Goal: Task Accomplishment & Management: Use online tool/utility

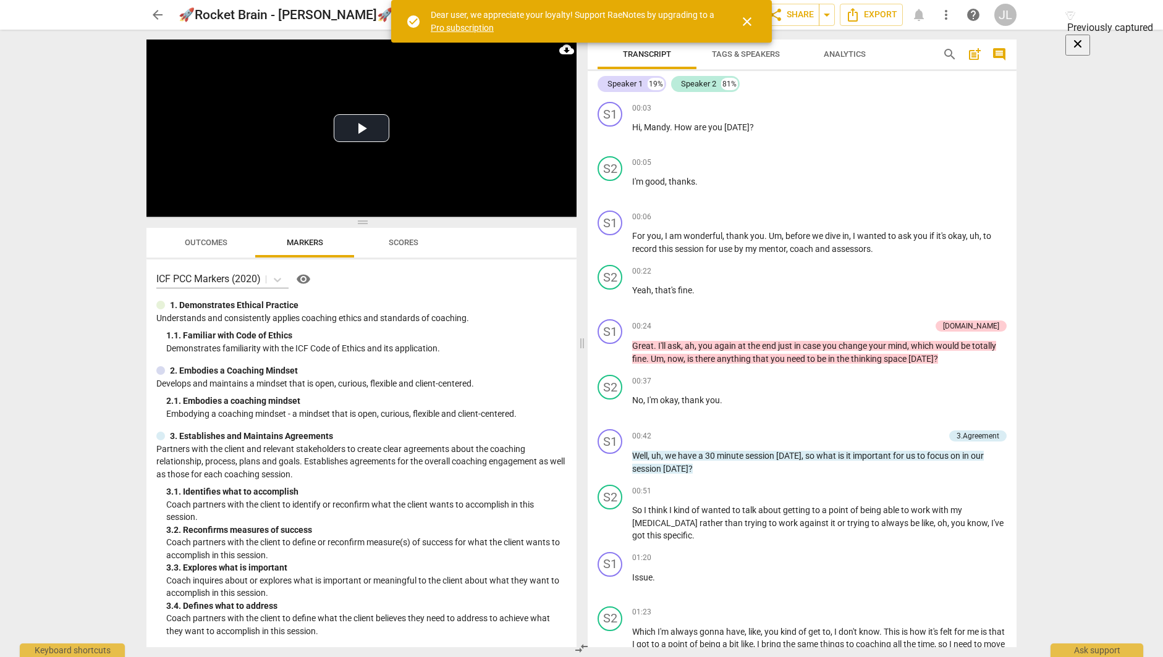
click at [161, 15] on span "arrow_back" at bounding box center [157, 14] width 15 height 15
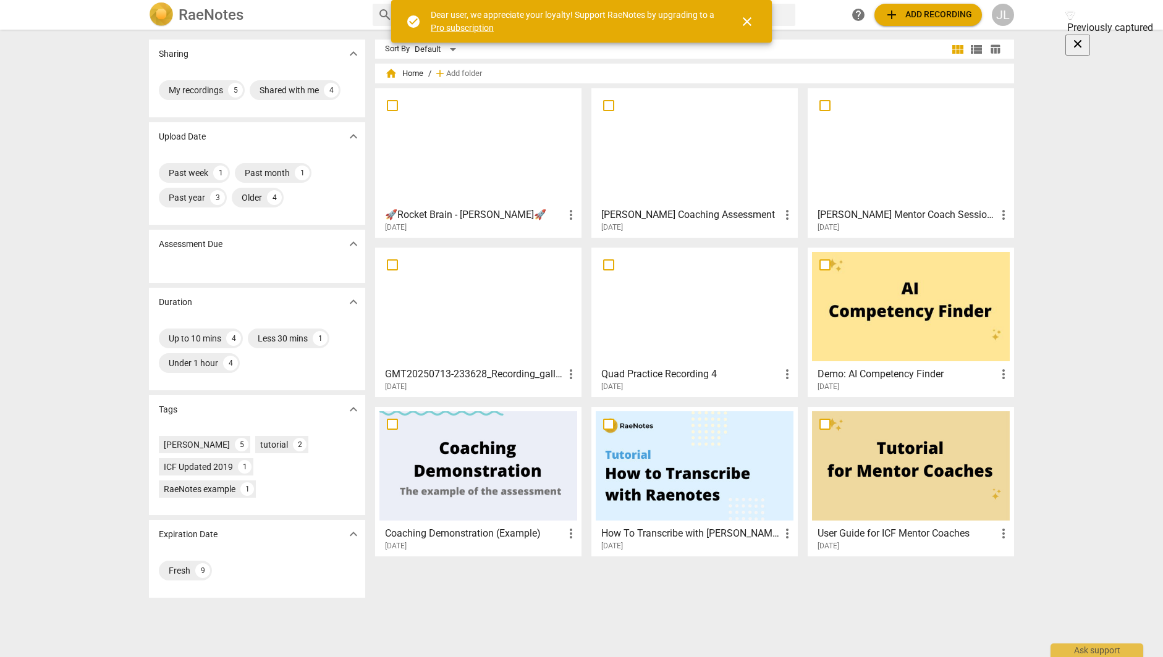
click at [756, 25] on span "close" at bounding box center [747, 21] width 30 height 15
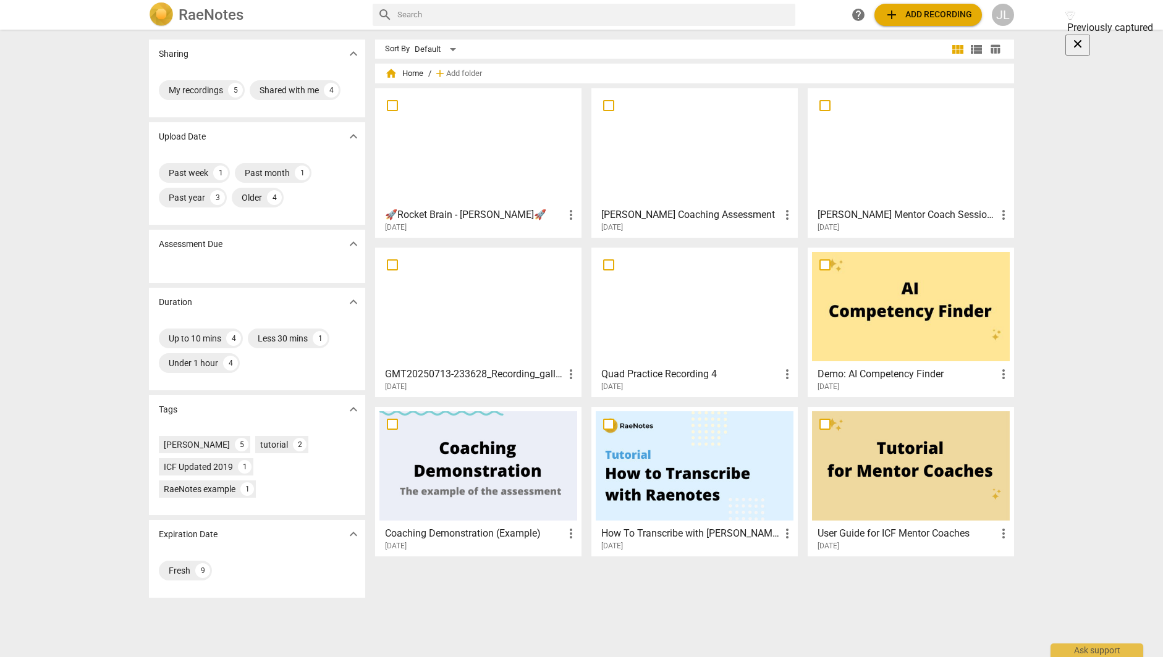
click at [917, 19] on span "add Add recording" at bounding box center [928, 14] width 88 height 15
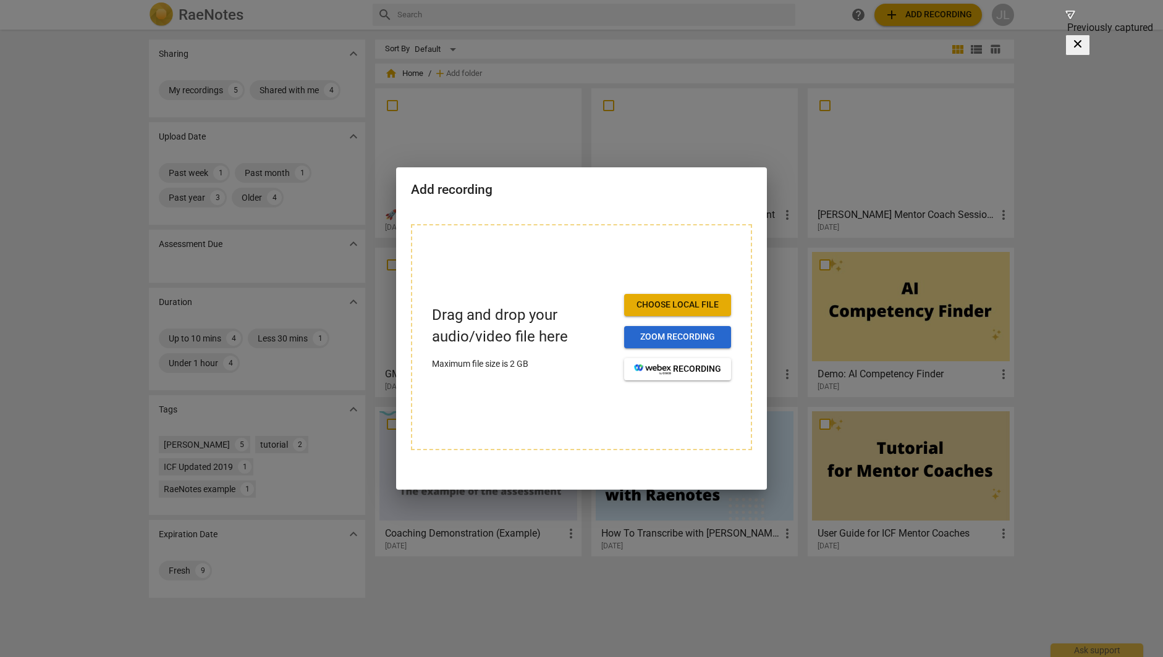
click at [649, 338] on span "Zoom recording" at bounding box center [677, 337] width 87 height 12
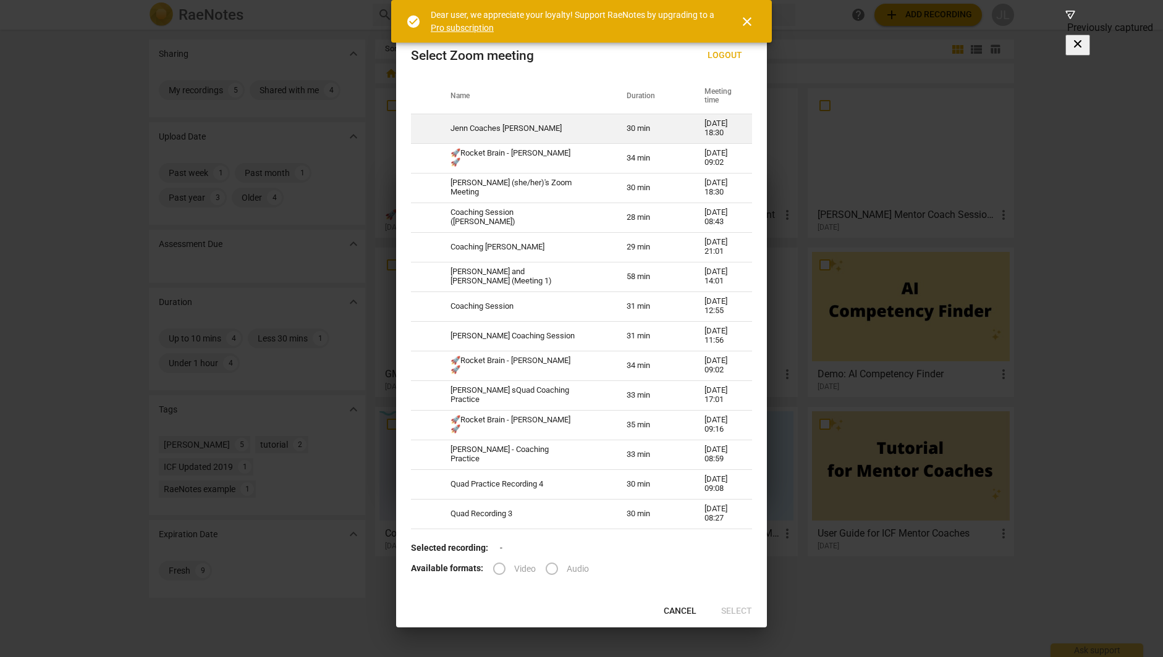
click at [533, 132] on td "Jenn Coaches [PERSON_NAME]" at bounding box center [524, 129] width 176 height 30
radio input "true"
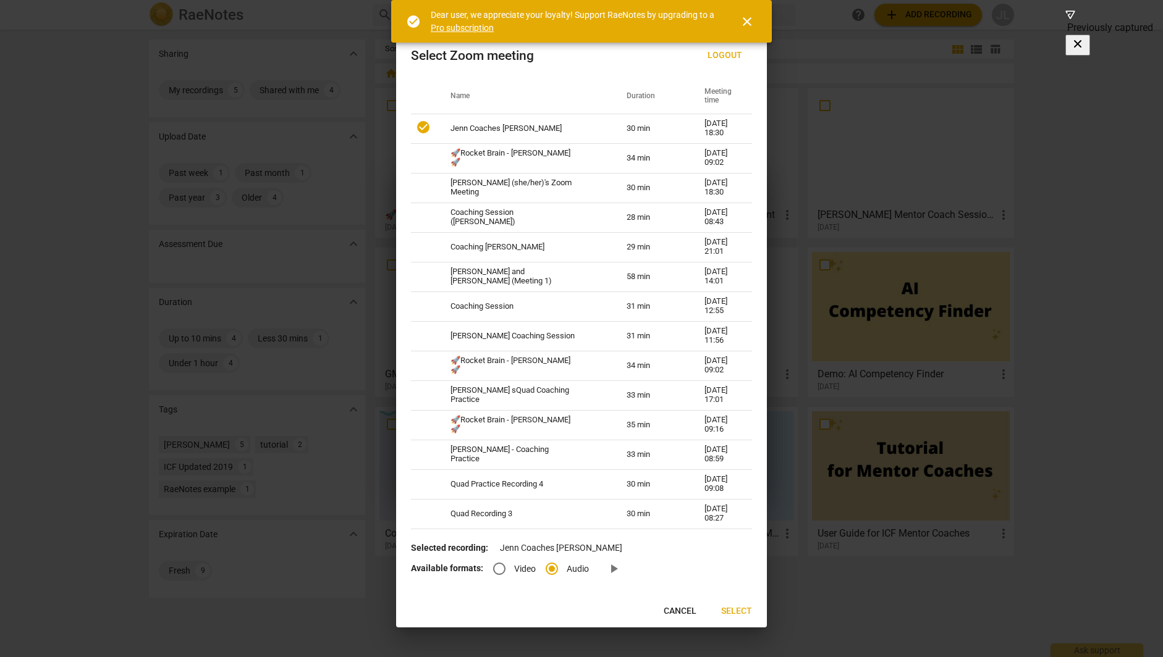
click at [502, 569] on input "Video" at bounding box center [499, 569] width 30 height 30
radio input "true"
click at [732, 615] on span "Select" at bounding box center [736, 612] width 31 height 12
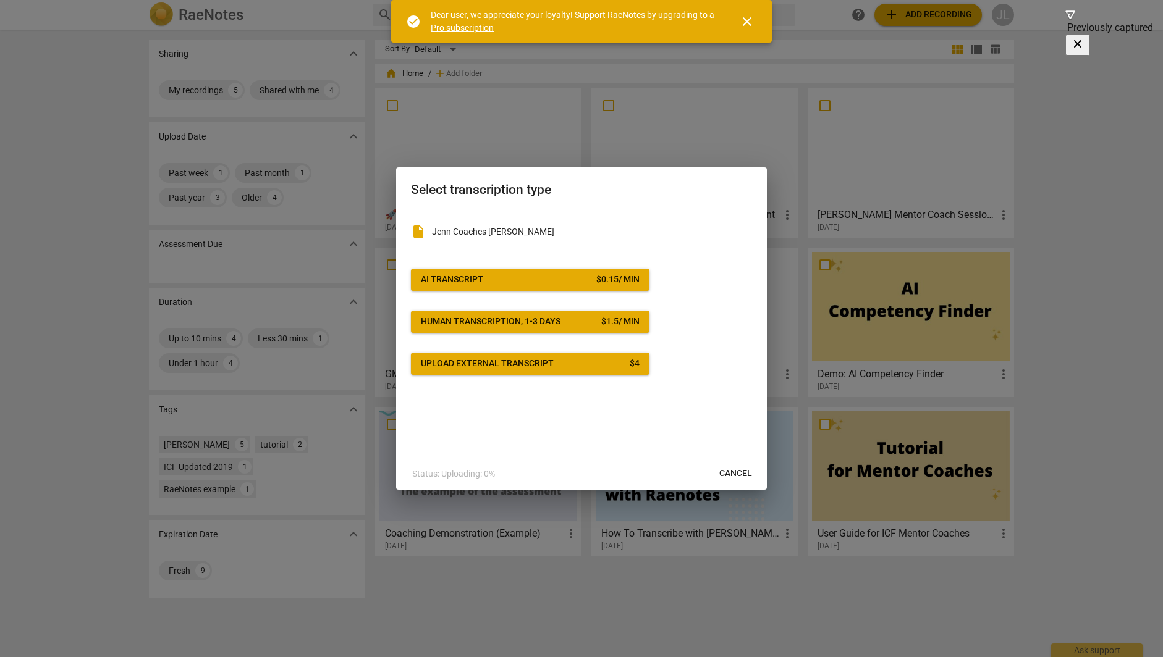
click at [570, 277] on span "AI Transcript $ 0.15 / min" at bounding box center [530, 280] width 219 height 12
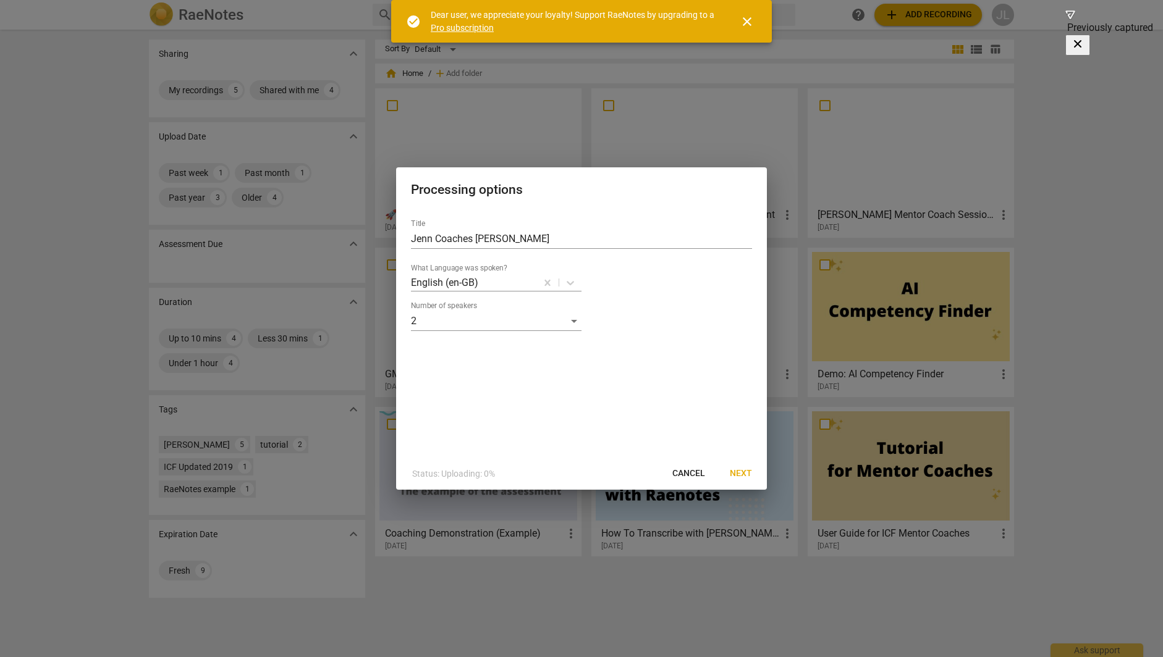
click at [739, 473] on span "Next" at bounding box center [741, 474] width 22 height 12
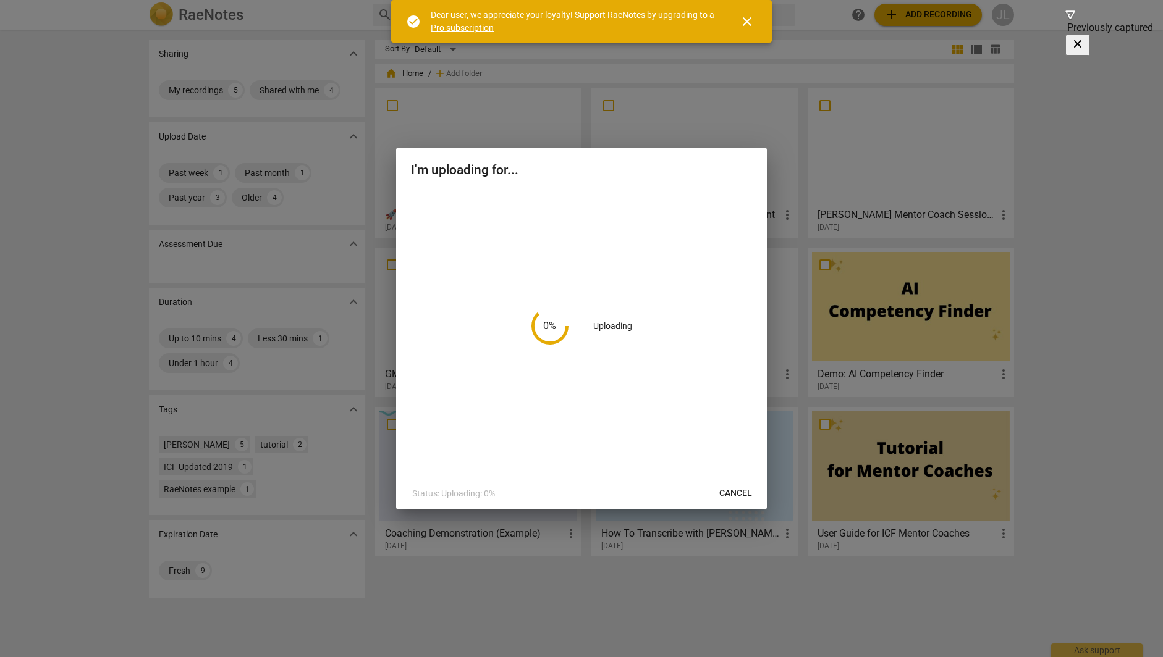
click at [746, 18] on span "close" at bounding box center [747, 21] width 15 height 15
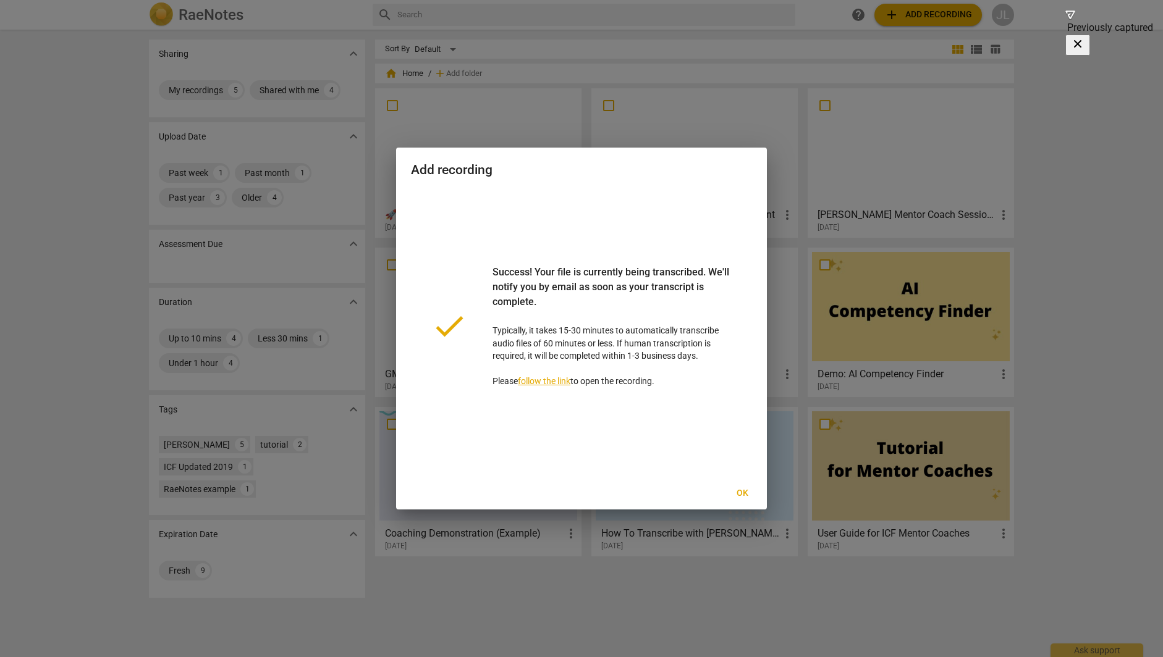
click at [742, 489] on span "Ok" at bounding box center [742, 494] width 20 height 12
